Goal: Transaction & Acquisition: Purchase product/service

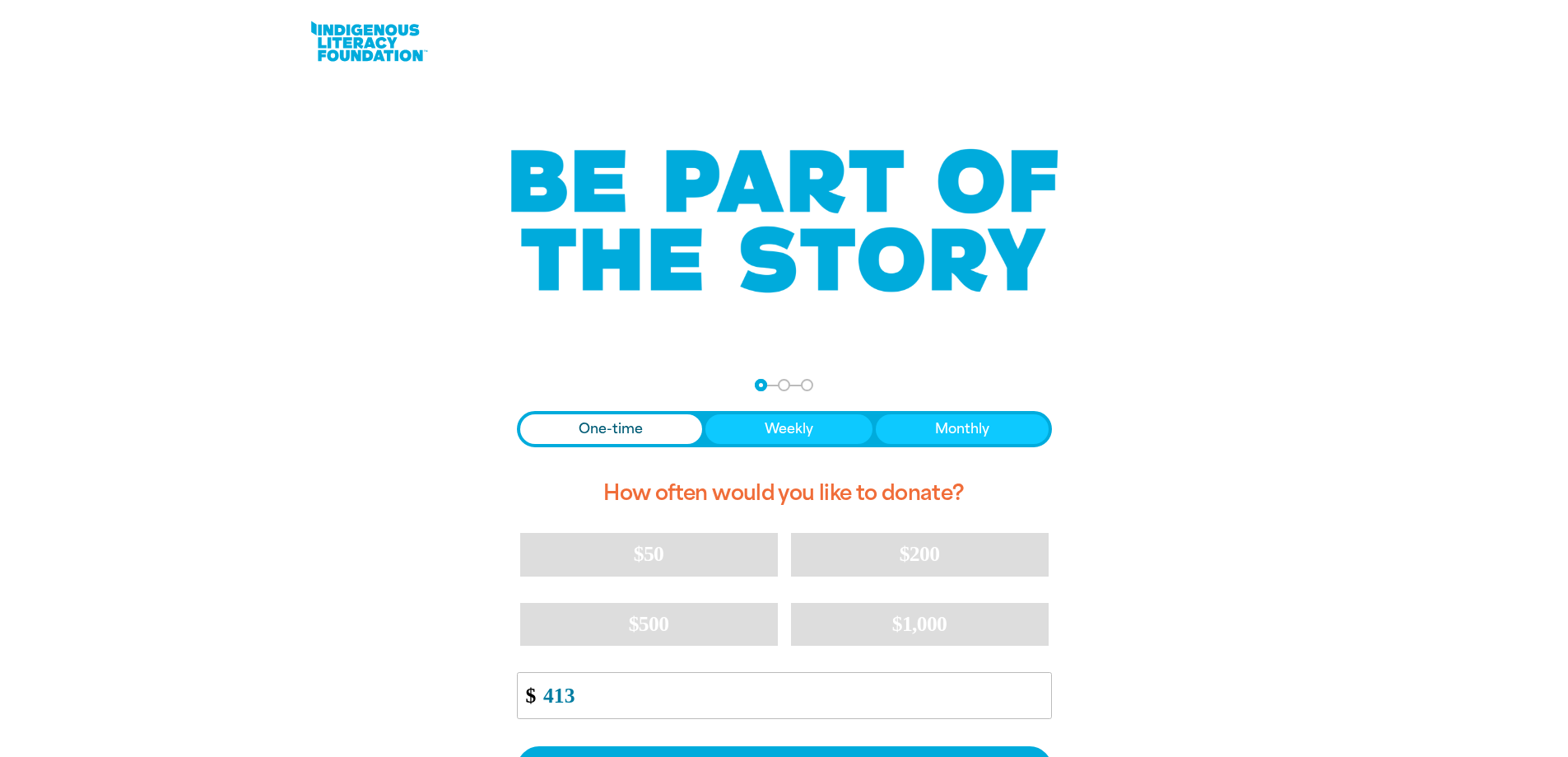
type input "413"
click at [332, 661] on div "arrow_back Back Step 1 Step 2 Step 3 One-time Weekly Monthly How often would yo…" at bounding box center [784, 648] width 988 height 581
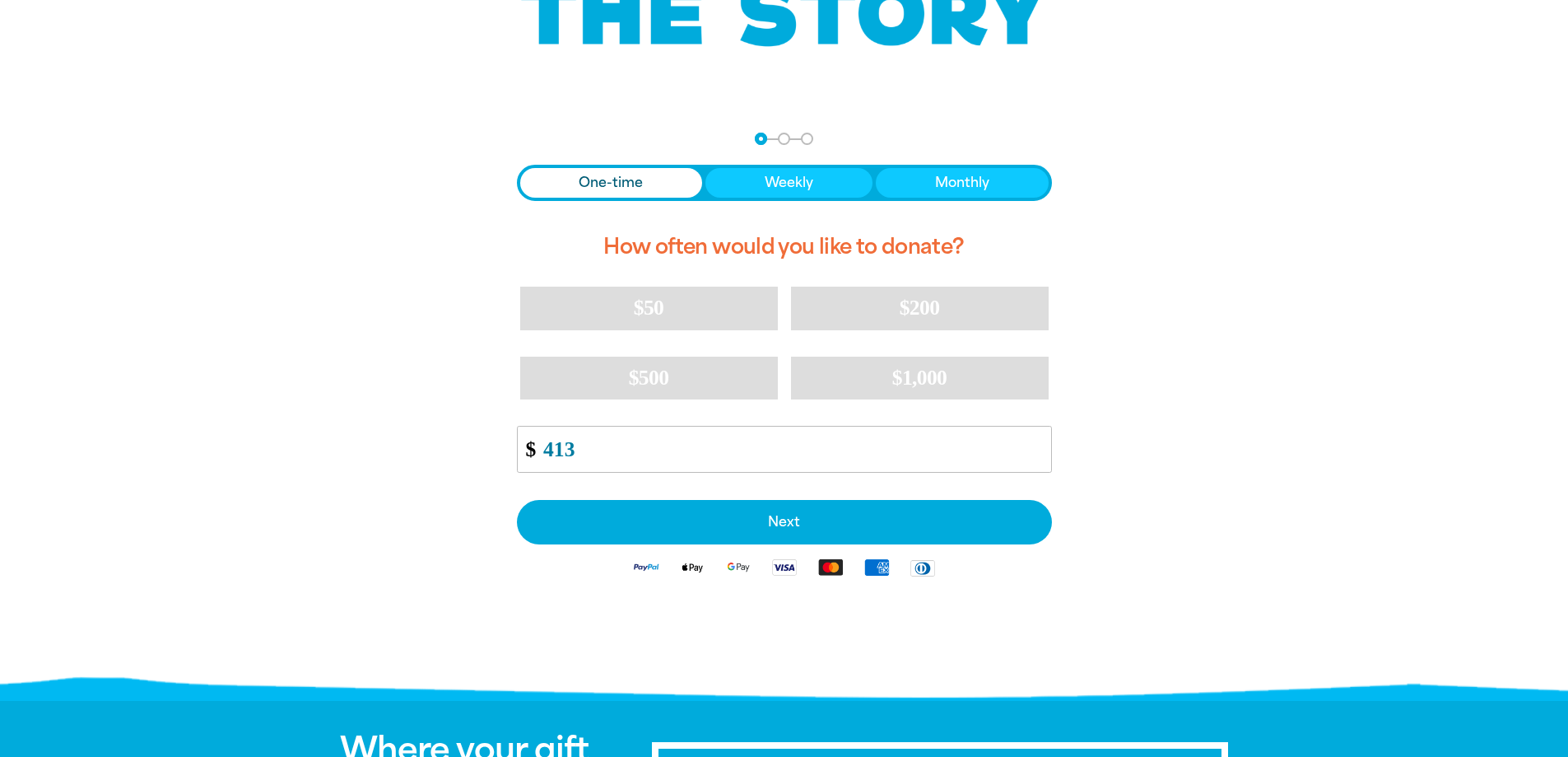
scroll to position [247, 0]
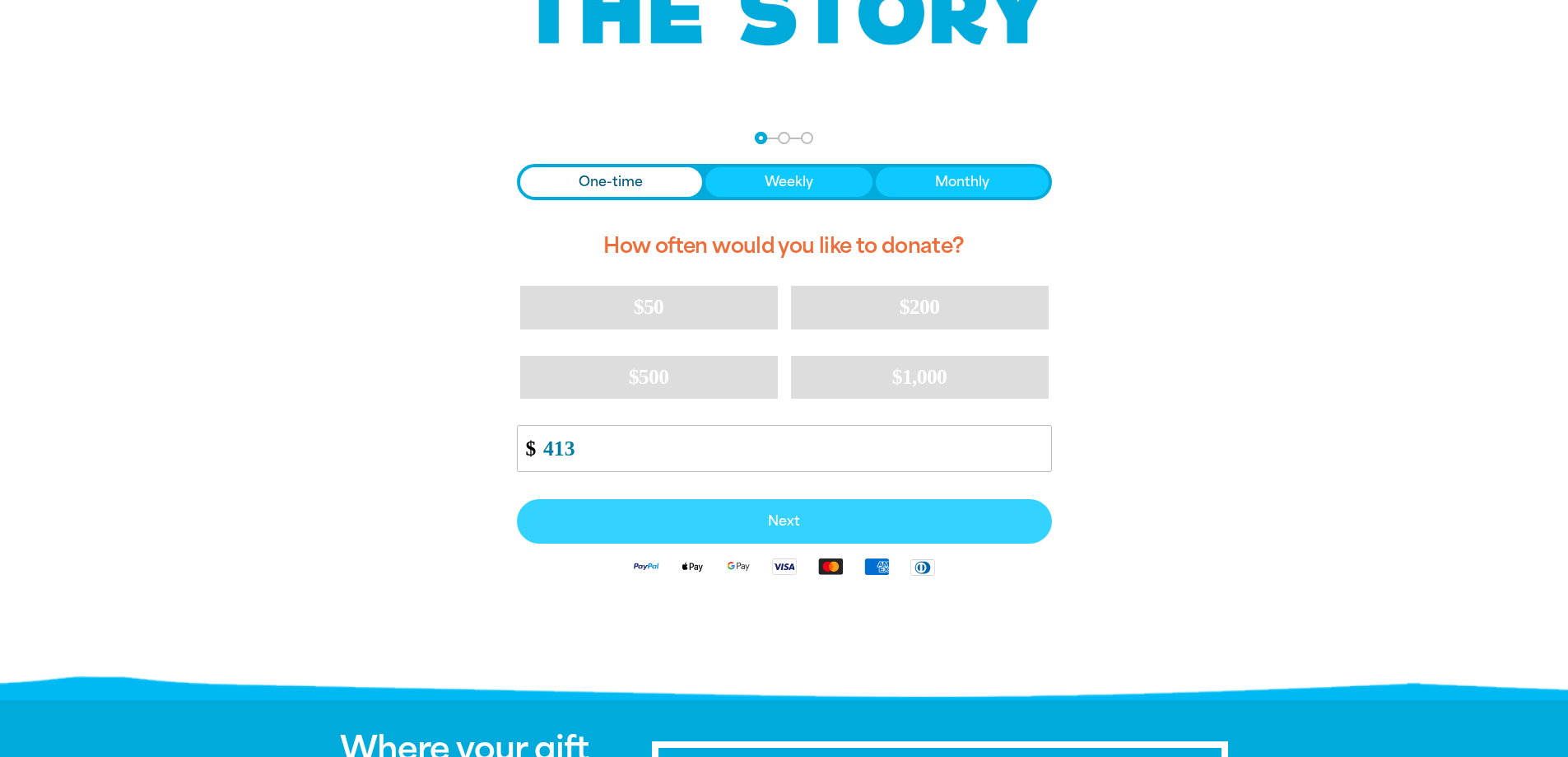
click at [773, 522] on span "Next" at bounding box center [784, 521] width 499 height 13
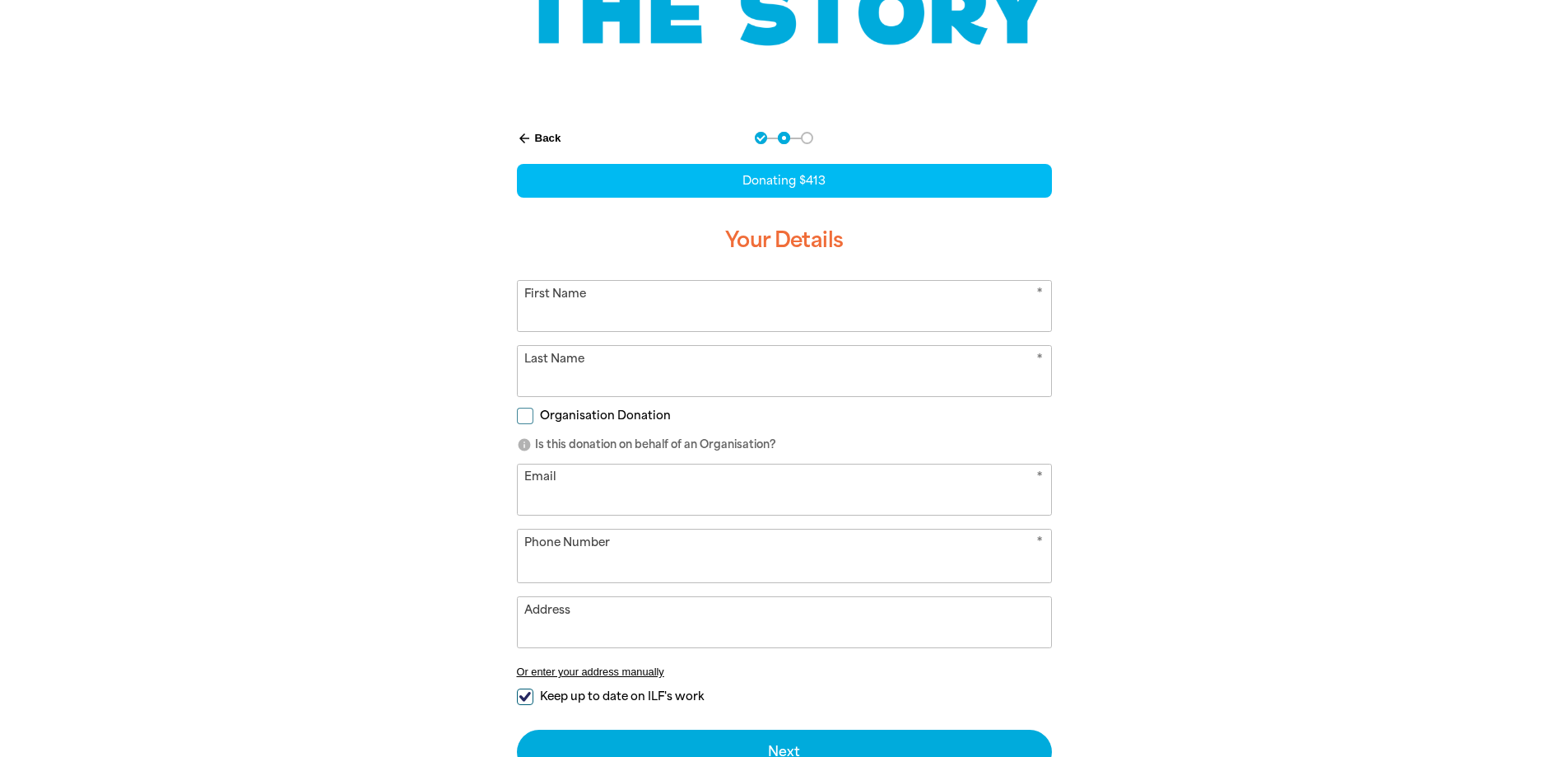
select select "AU"
click at [645, 308] on input "First Name" at bounding box center [784, 306] width 533 height 50
type input "[GEOGRAPHIC_DATA]"
click at [553, 373] on input "Last Name" at bounding box center [784, 370] width 533 height 50
type input "Grammar"
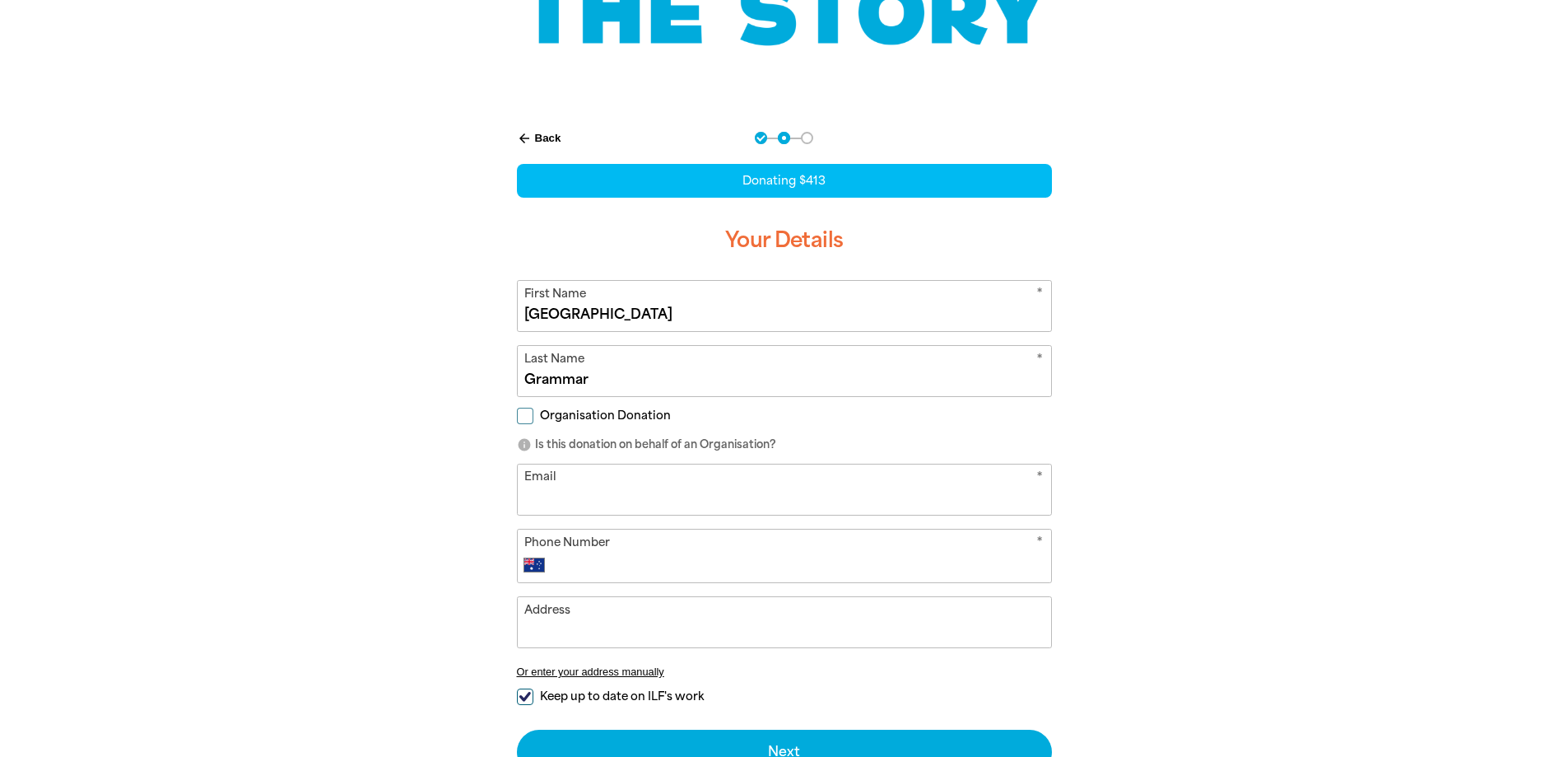
click at [519, 415] on input "Organisation Donation" at bounding box center [525, 415] width 16 height 16
checkbox input "true"
select select "AU"
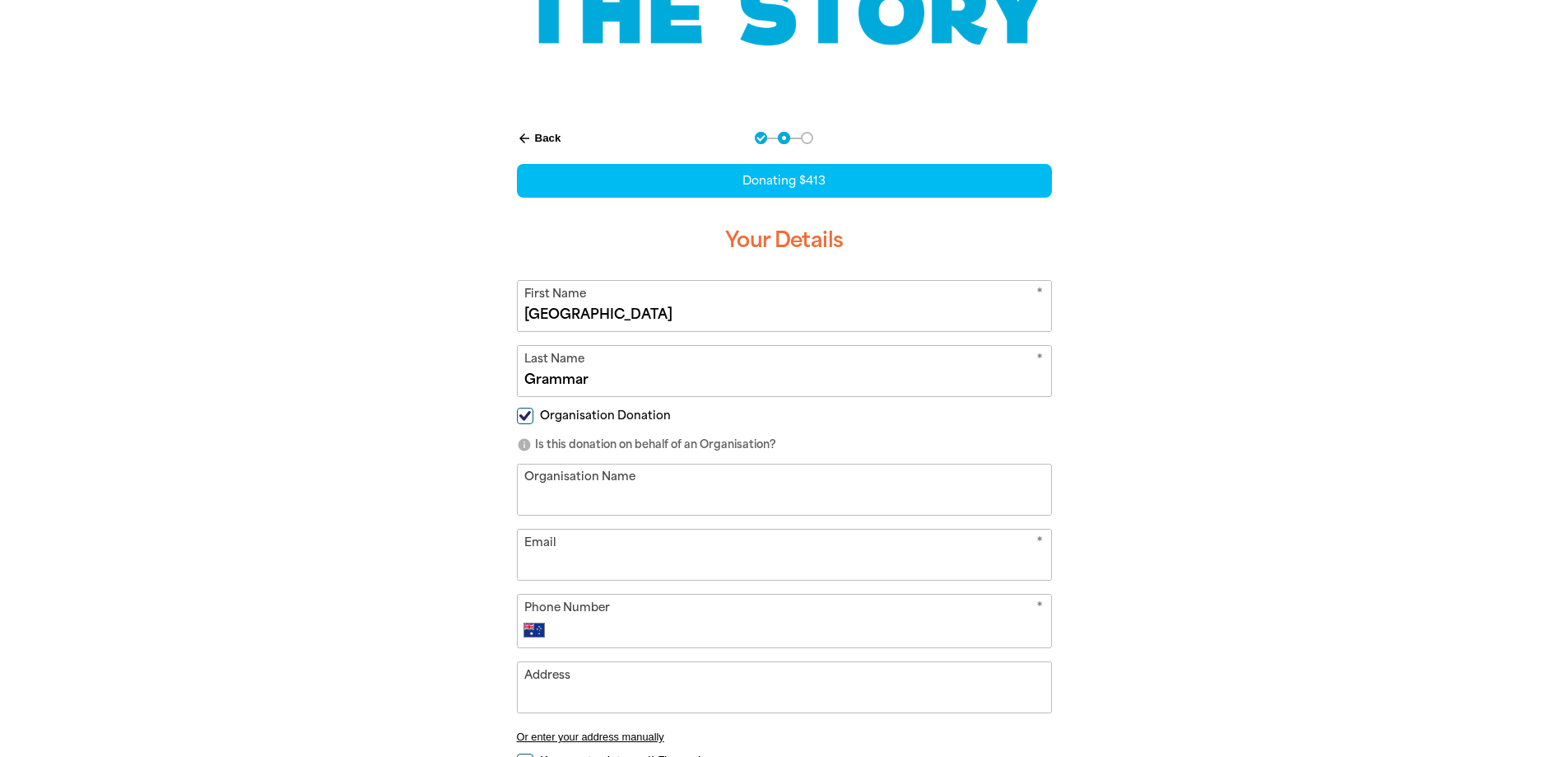
click at [571, 477] on input "Organisation Name" at bounding box center [784, 489] width 533 height 50
type input "[GEOGRAPHIC_DATA]"
click at [582, 553] on input "Email" at bounding box center [784, 554] width 533 height 50
type input "[EMAIL_ADDRESS][DOMAIN_NAME]"
click at [569, 621] on input "Phone Number" at bounding box center [800, 629] width 486 height 20
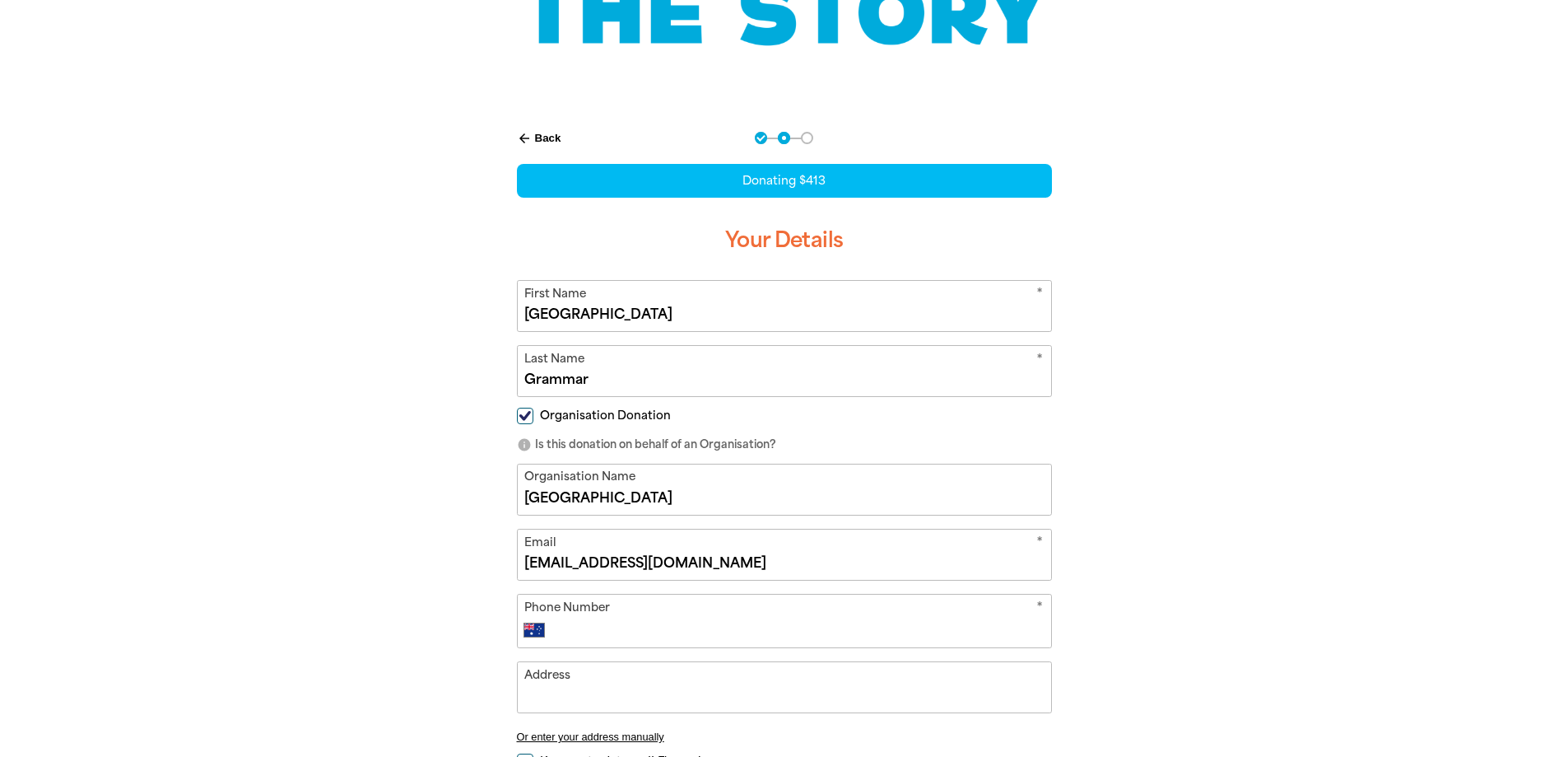
type input "[PHONE_NUMBER]"
click at [1197, 554] on div "arrow_back Back Step 1 Step 2 Step 3 Donating $413 Your Details * First Name [G…" at bounding box center [784, 527] width 988 height 831
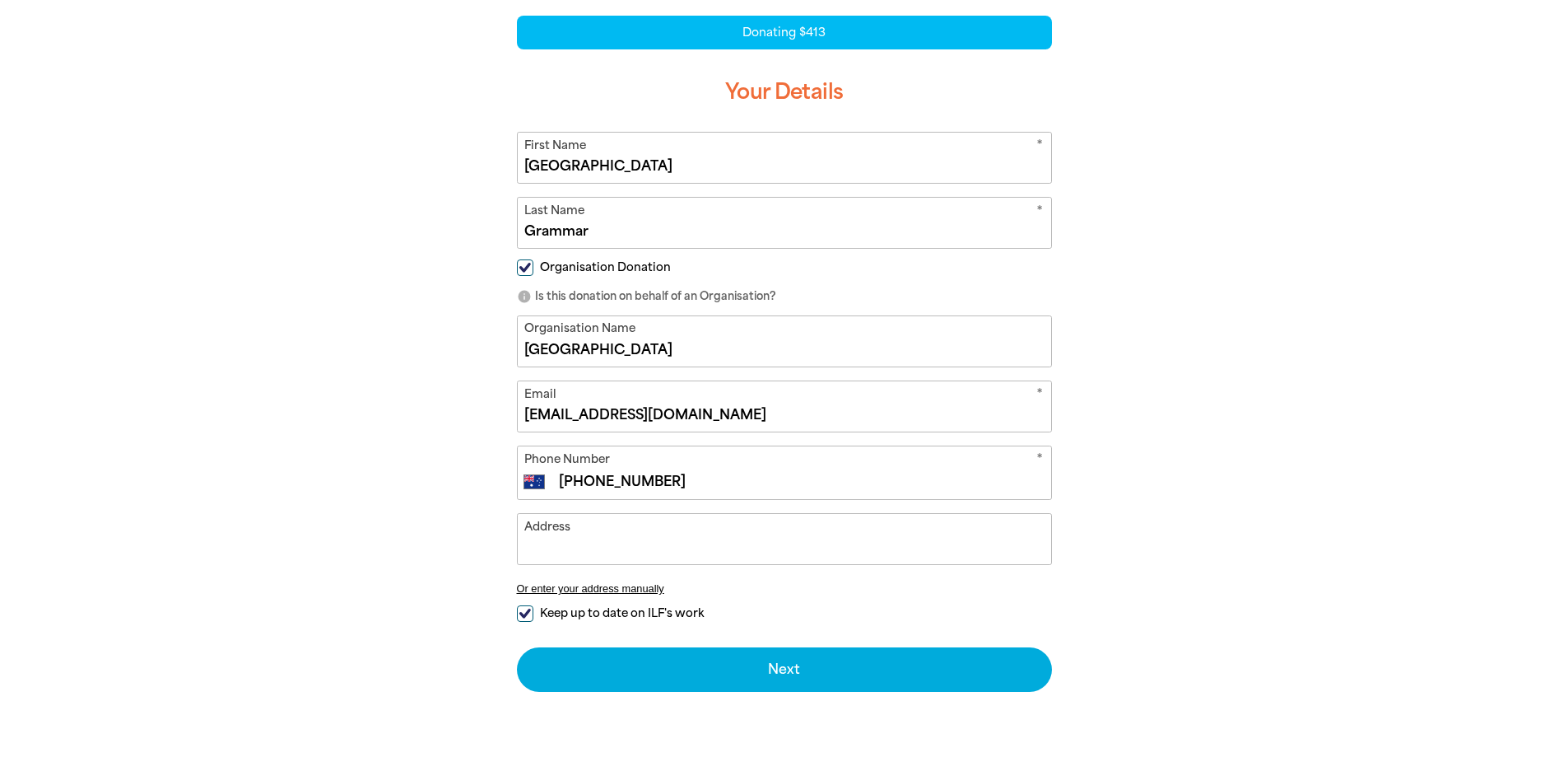
scroll to position [411, 0]
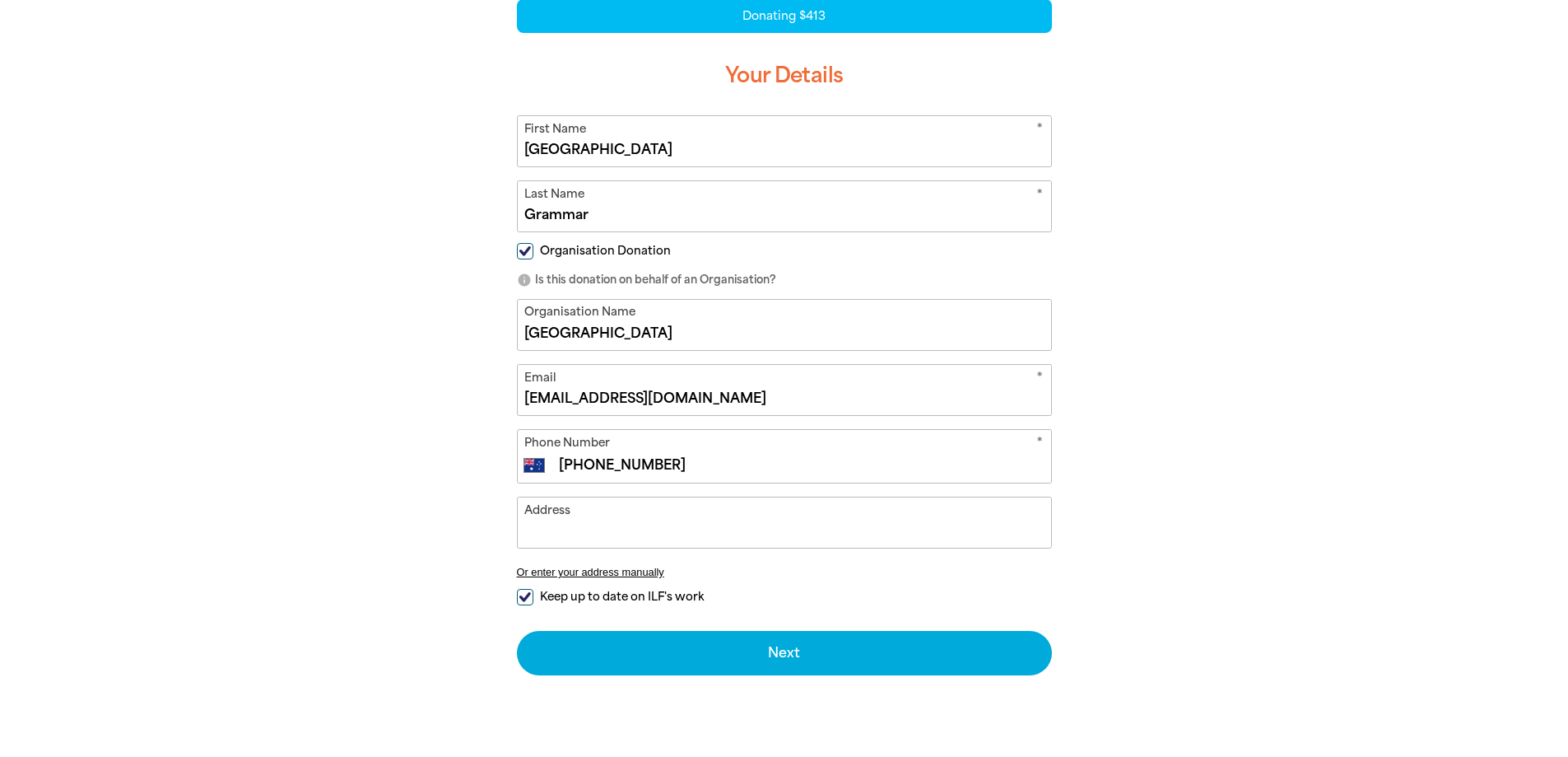
click at [722, 521] on input "Address" at bounding box center [784, 522] width 533 height 50
click at [523, 595] on input "Keep up to date on ILF's work" at bounding box center [525, 597] width 16 height 16
checkbox input "false"
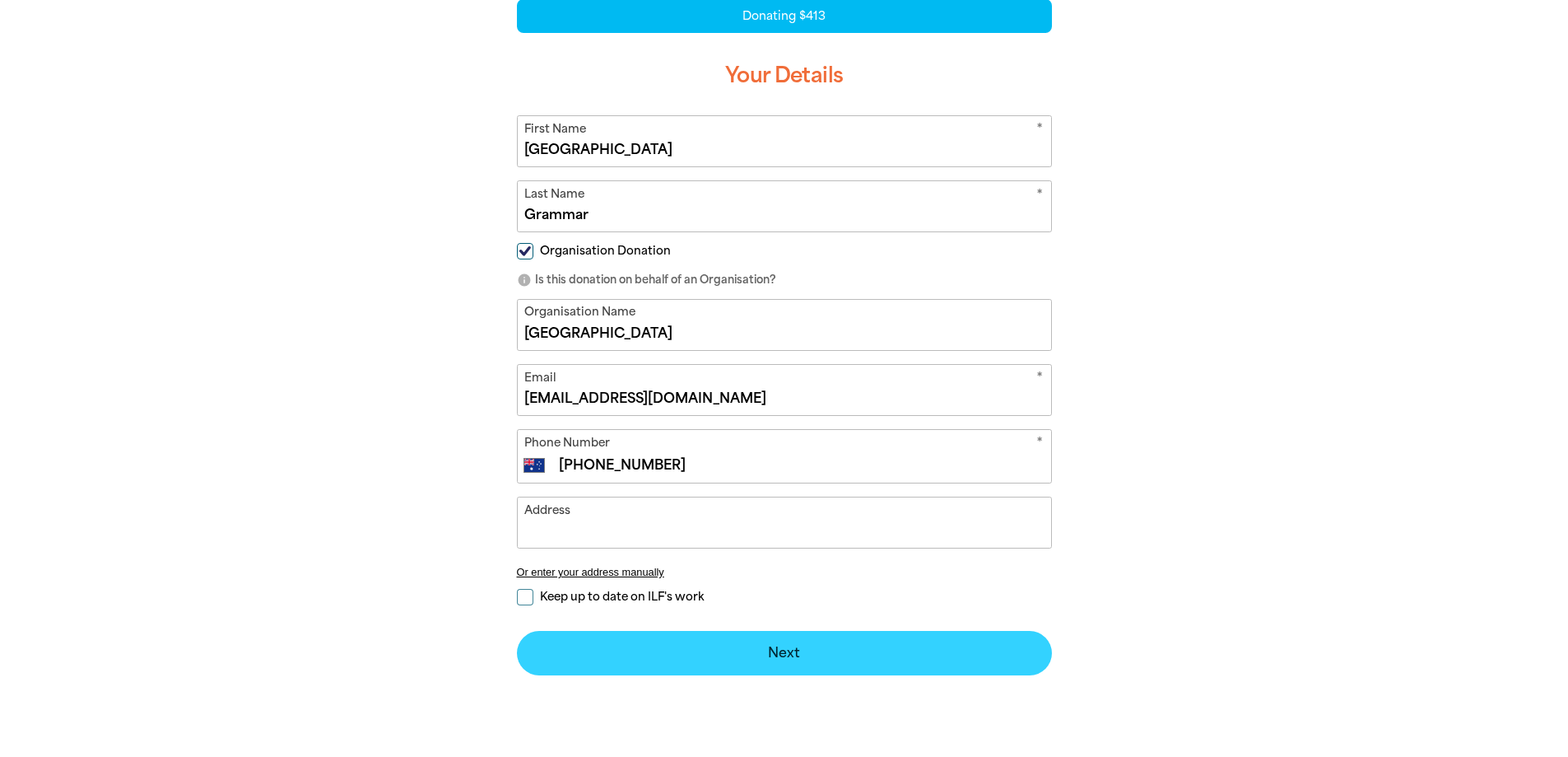
click at [685, 646] on button "Next chevron_right" at bounding box center [784, 652] width 535 height 45
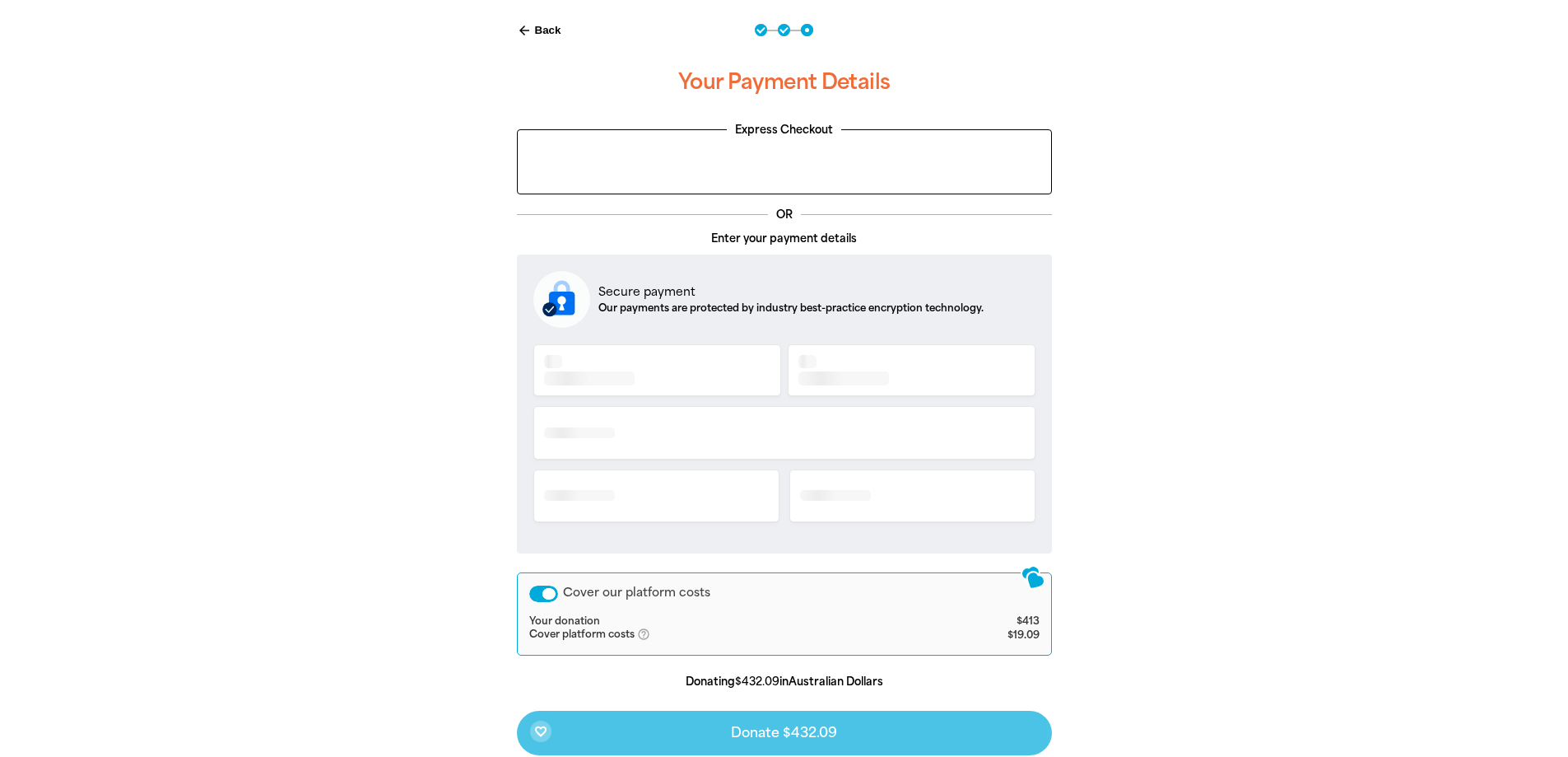
scroll to position [354, 0]
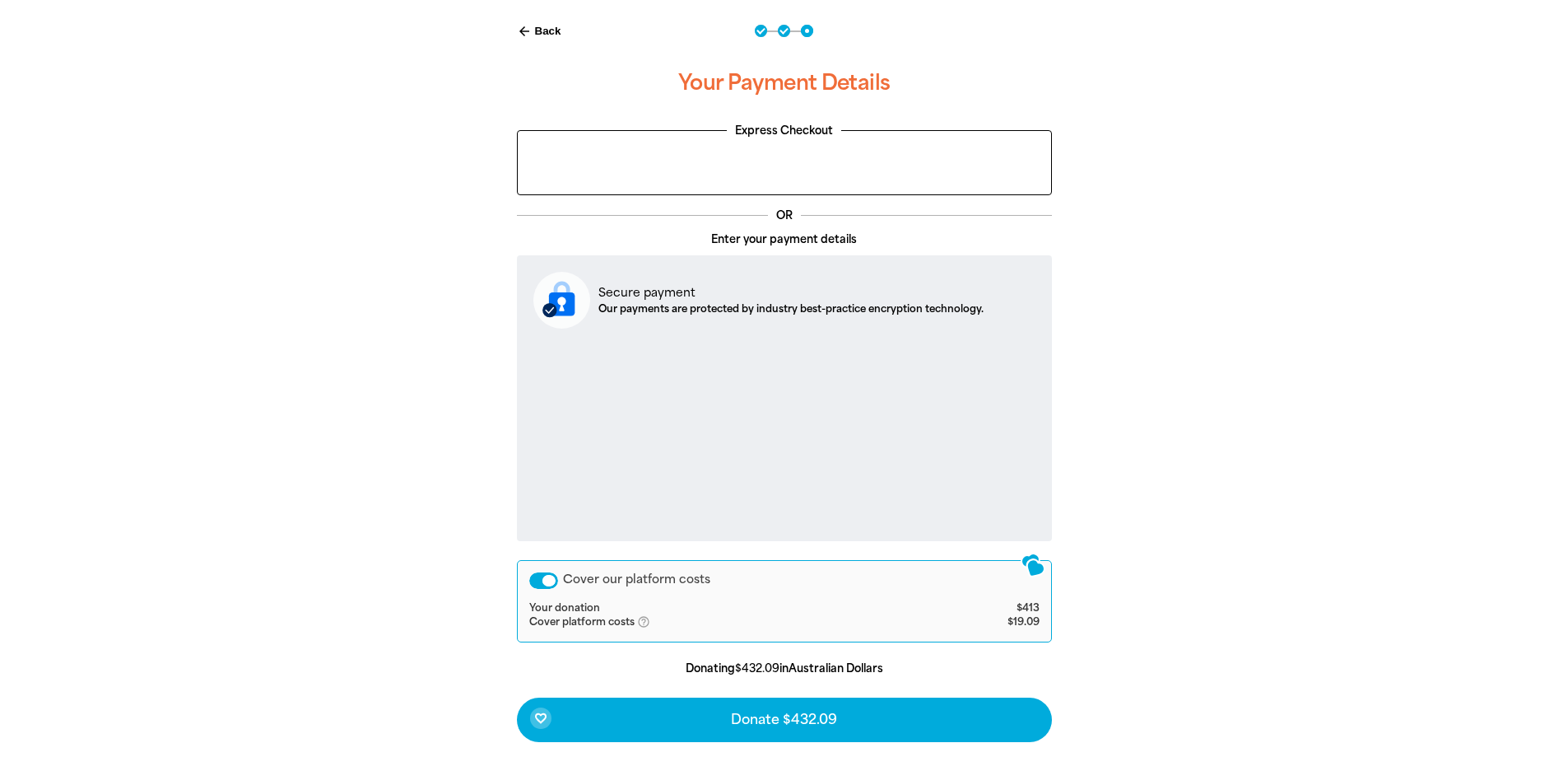
click at [541, 583] on div "Cover our platform costs" at bounding box center [544, 580] width 29 height 16
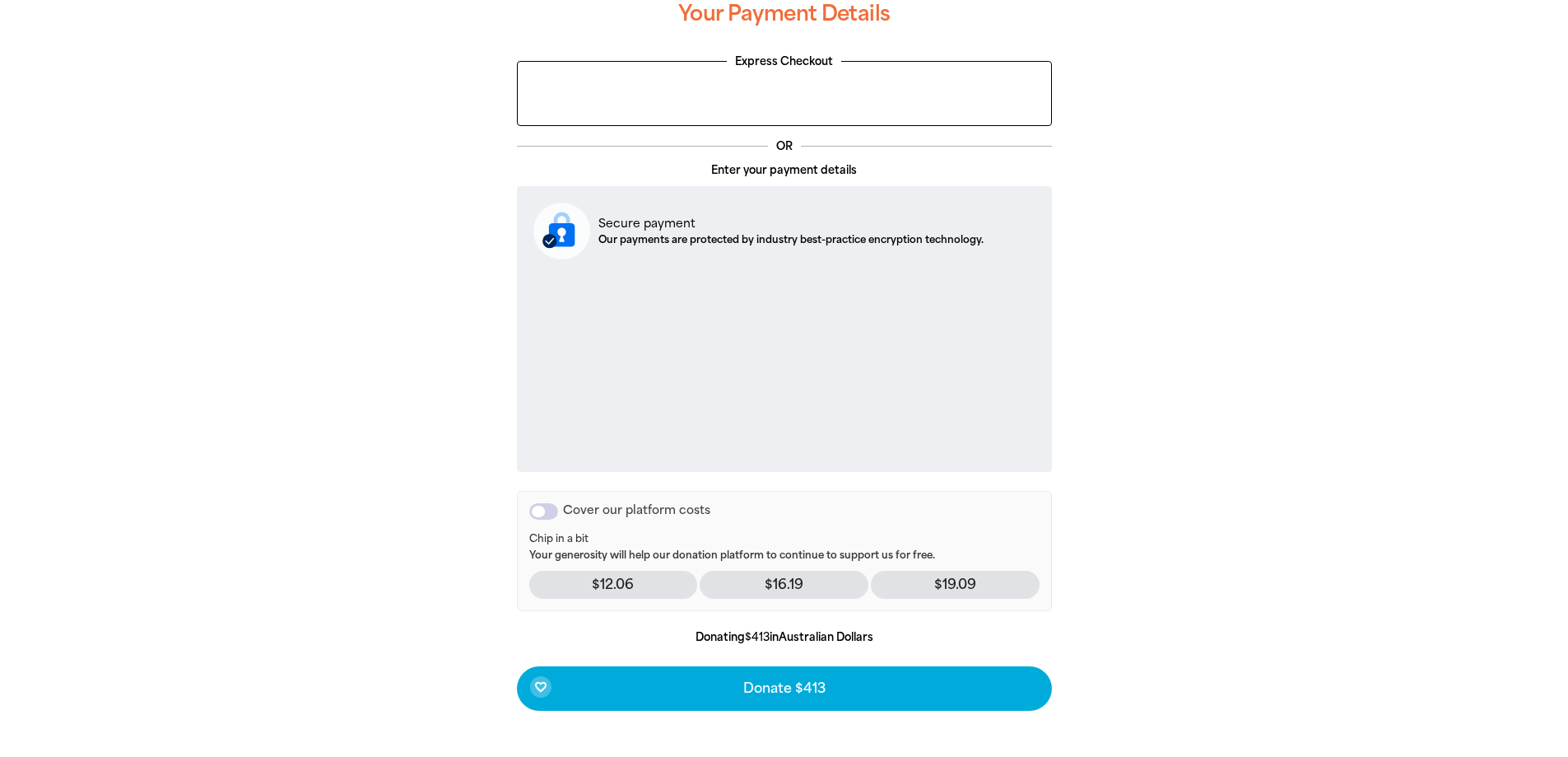
scroll to position [519, 0]
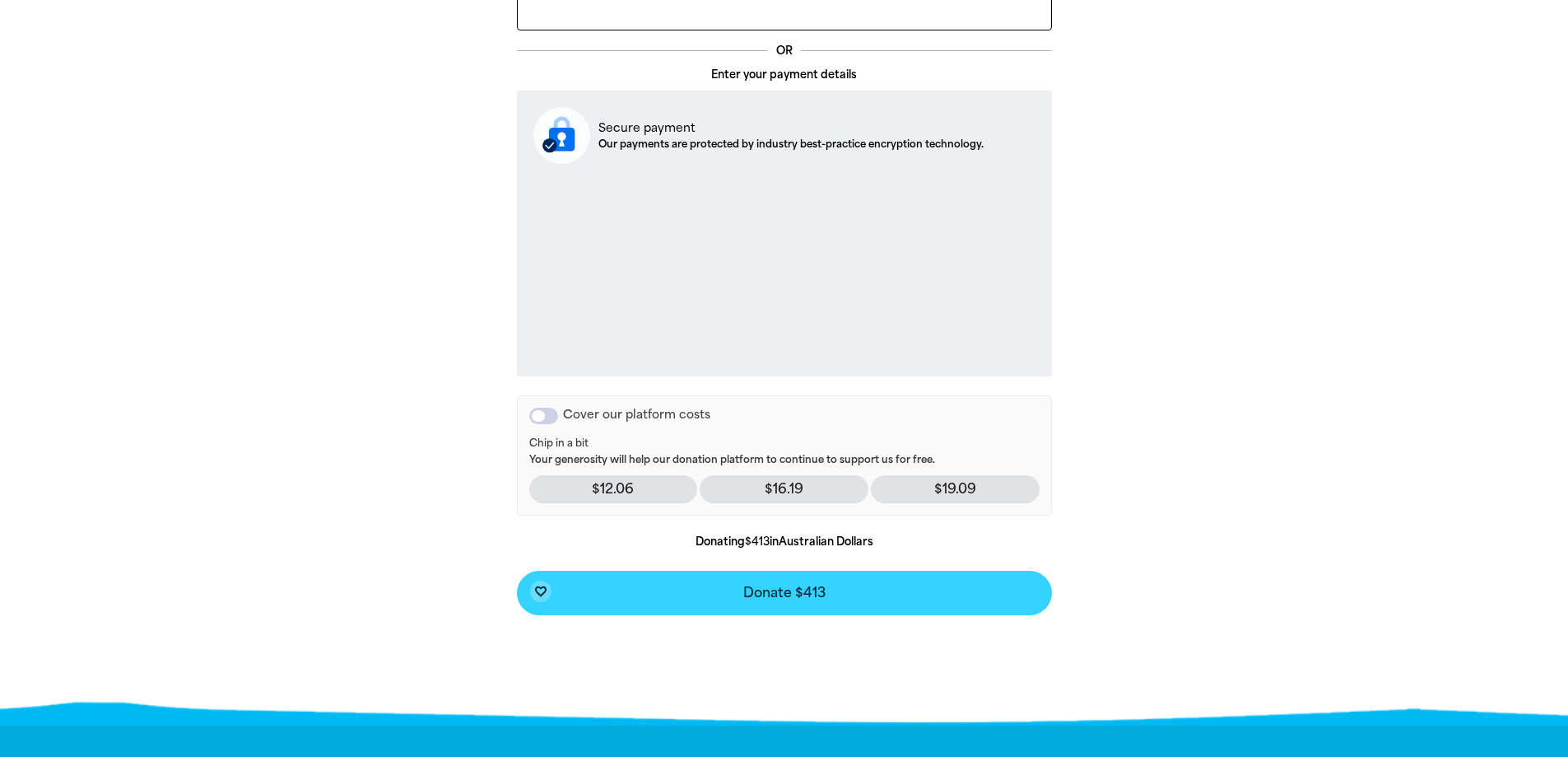
click at [734, 595] on button "favorite_border Donate $413" at bounding box center [784, 592] width 535 height 45
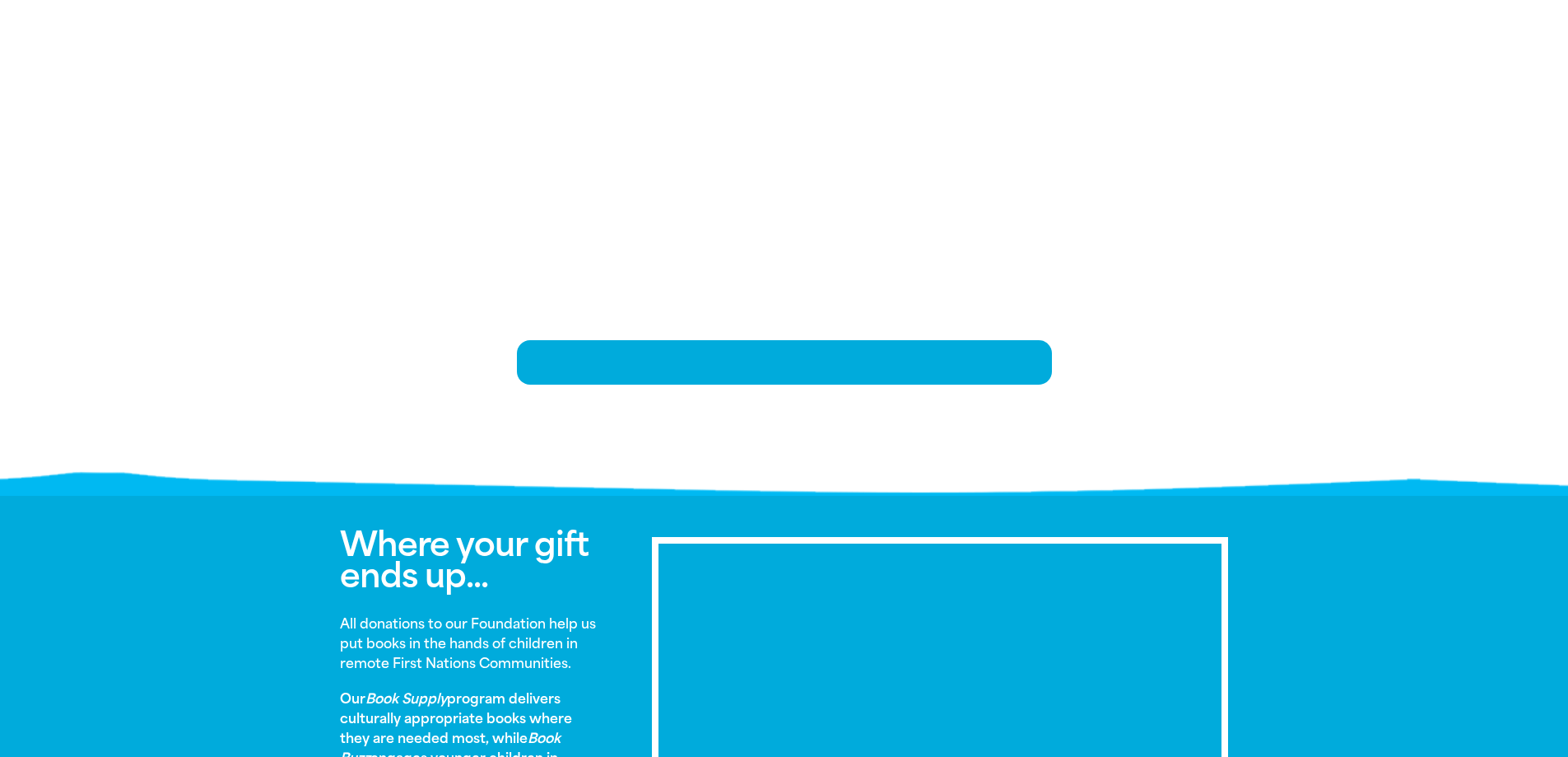
scroll to position [336, 0]
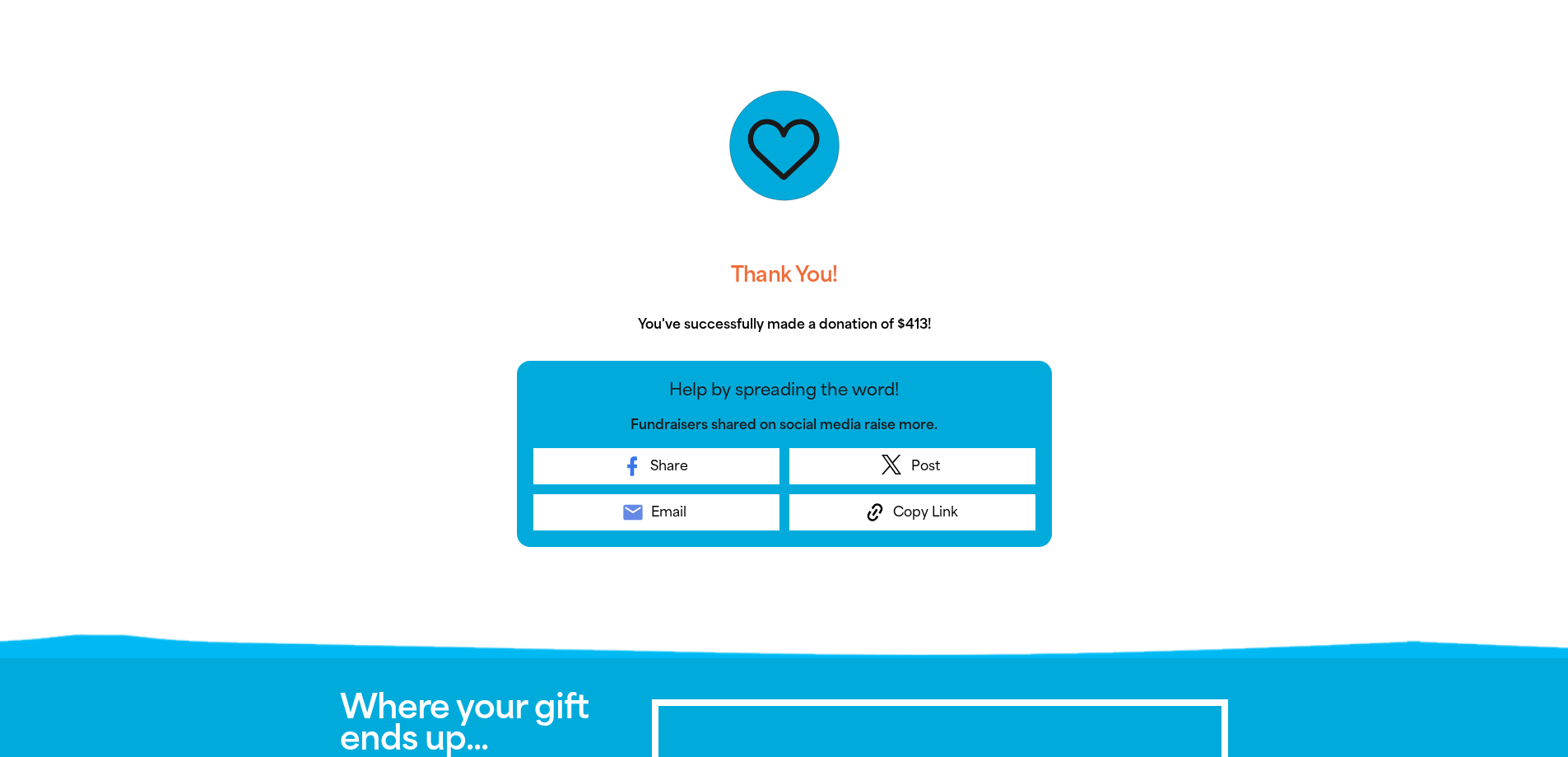
click at [295, 242] on div "Thank You! You've successfully made a donation of $413! Help by spreading the w…" at bounding box center [784, 335] width 988 height 628
